Goal: Find specific page/section: Find specific page/section

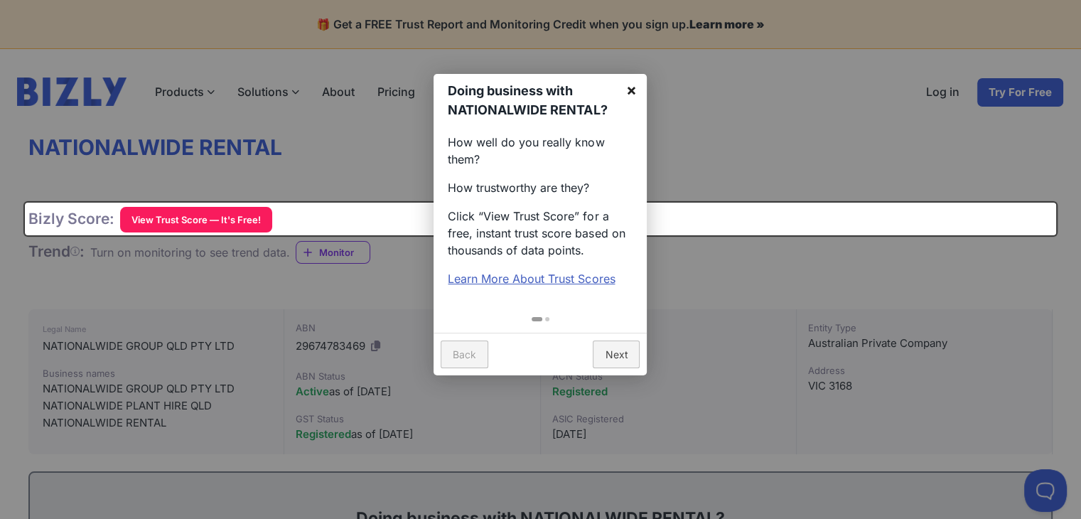
click at [631, 91] on link "×" at bounding box center [631, 90] width 32 height 32
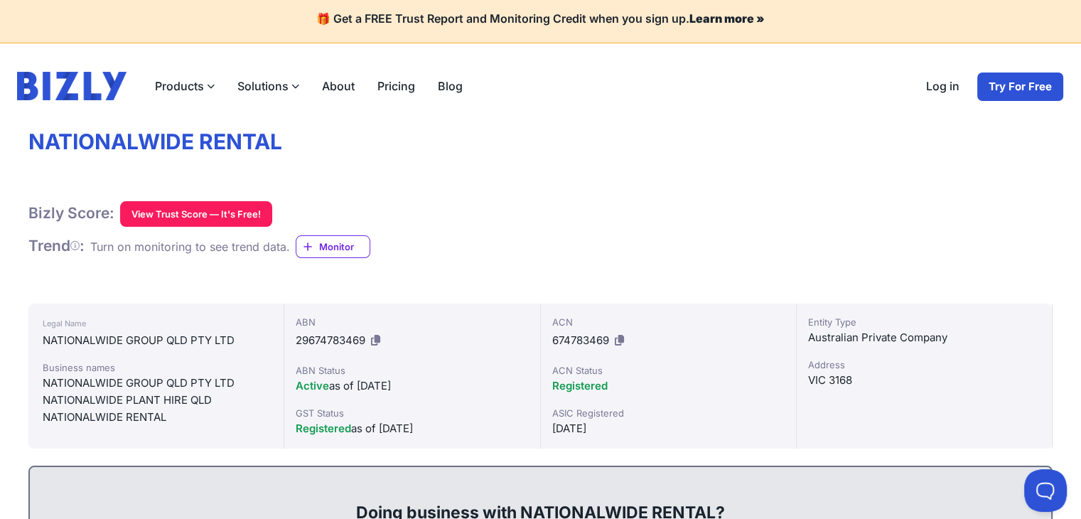
scroll to position [6, 0]
click at [95, 411] on div "NATIONALWIDE RENTAL" at bounding box center [156, 417] width 227 height 17
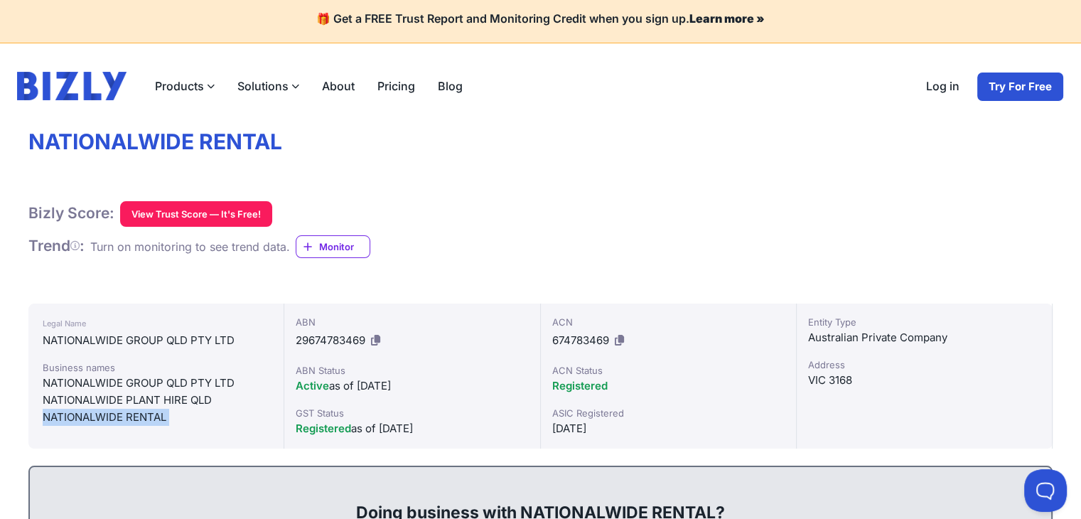
click at [95, 411] on div "NATIONALWIDE RENTAL" at bounding box center [156, 417] width 227 height 17
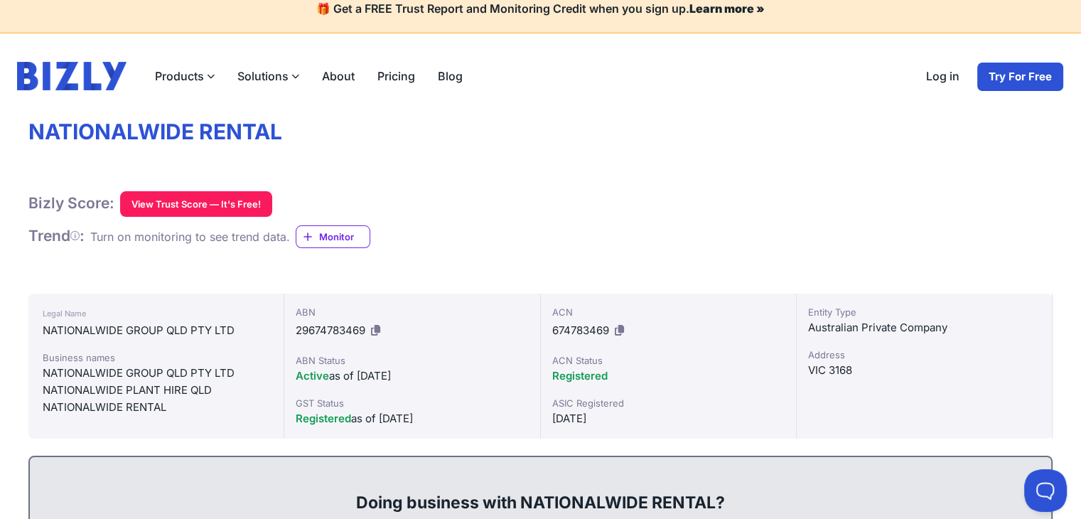
scroll to position [16, 0]
